Goal: Task Accomplishment & Management: Use online tool/utility

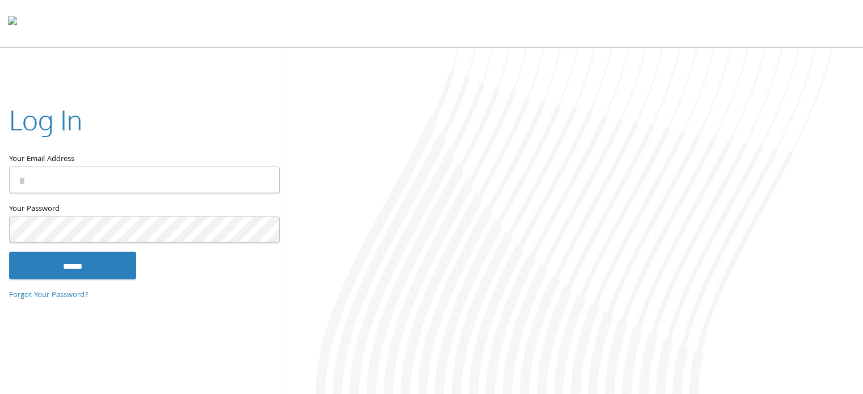
type input "**********"
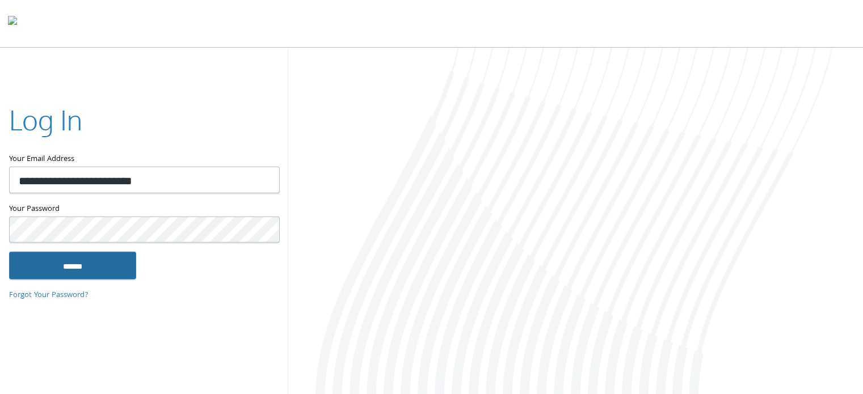
click at [54, 274] on input "******" at bounding box center [72, 265] width 127 height 27
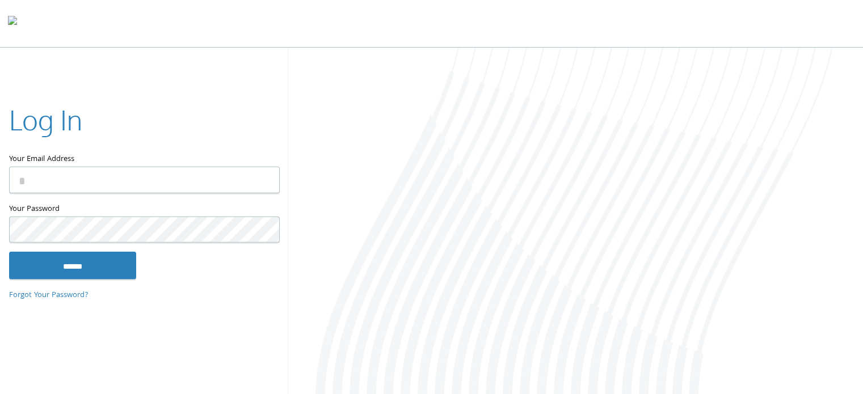
type input "**********"
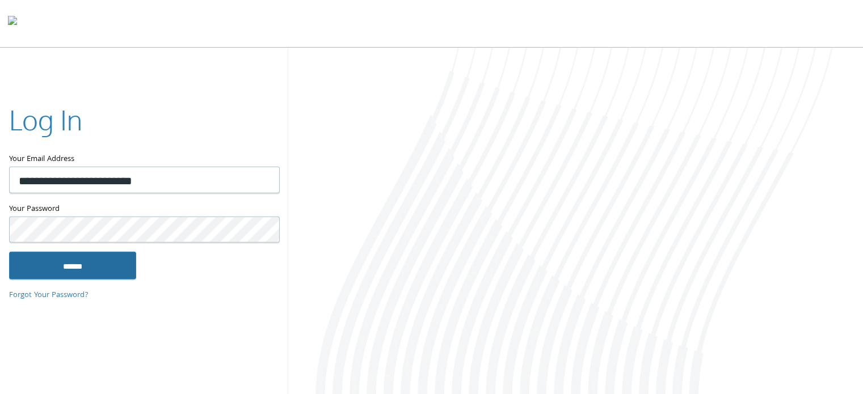
click at [111, 257] on input "******" at bounding box center [72, 265] width 127 height 27
